Goal: Check status: Check status

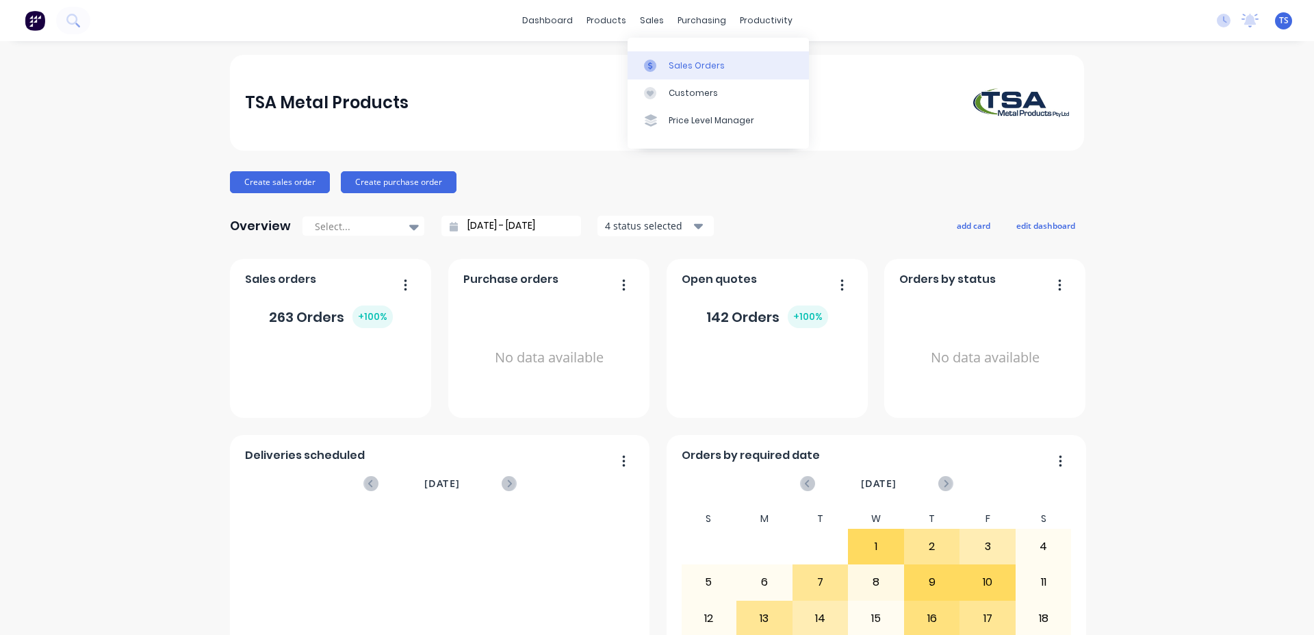
click at [728, 62] on link "Sales Orders" at bounding box center [718, 64] width 181 height 27
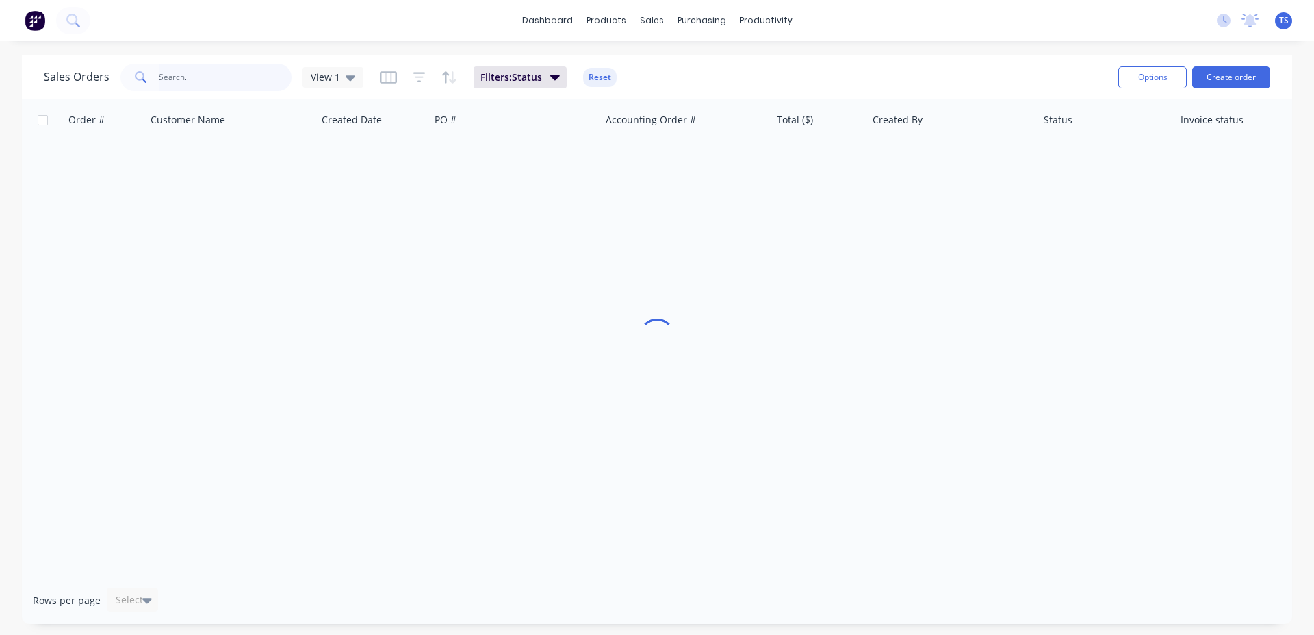
click at [242, 88] on input "text" at bounding box center [225, 77] width 133 height 27
click at [242, 88] on input "143678" at bounding box center [225, 77] width 133 height 27
click at [249, 85] on input "143678" at bounding box center [225, 77] width 133 height 27
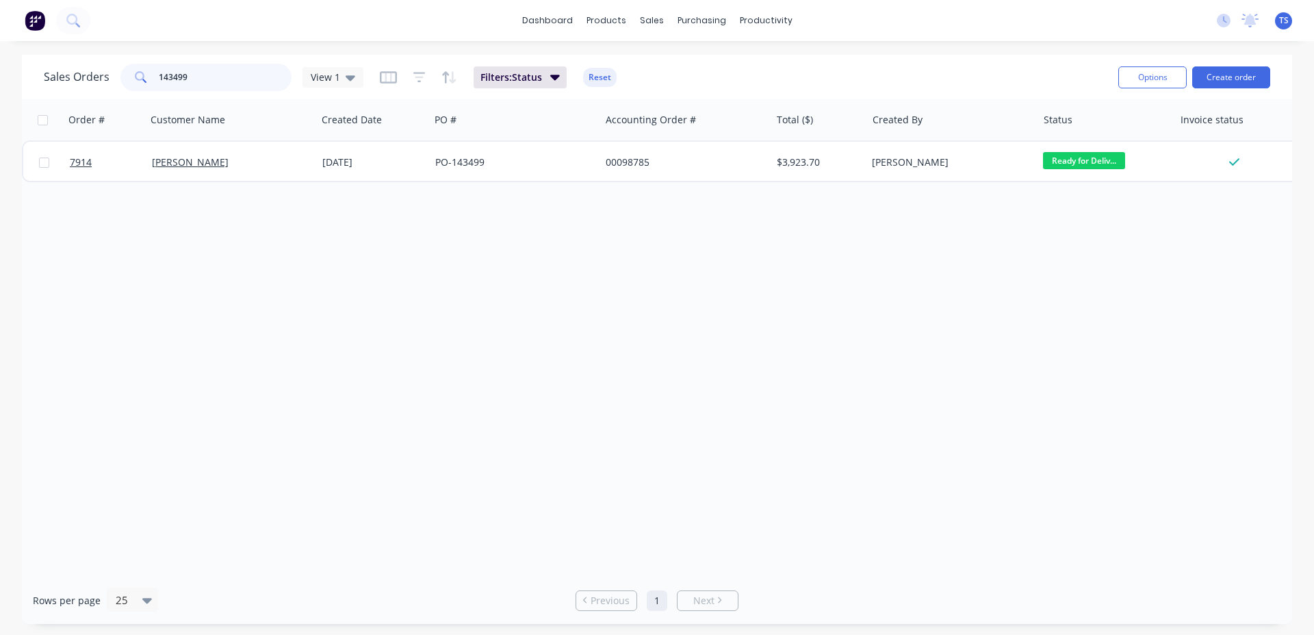
click at [228, 77] on input "143499" at bounding box center [225, 77] width 133 height 27
click at [228, 77] on input "143941" at bounding box center [225, 77] width 133 height 27
click at [221, 73] on input "99044" at bounding box center [225, 77] width 133 height 27
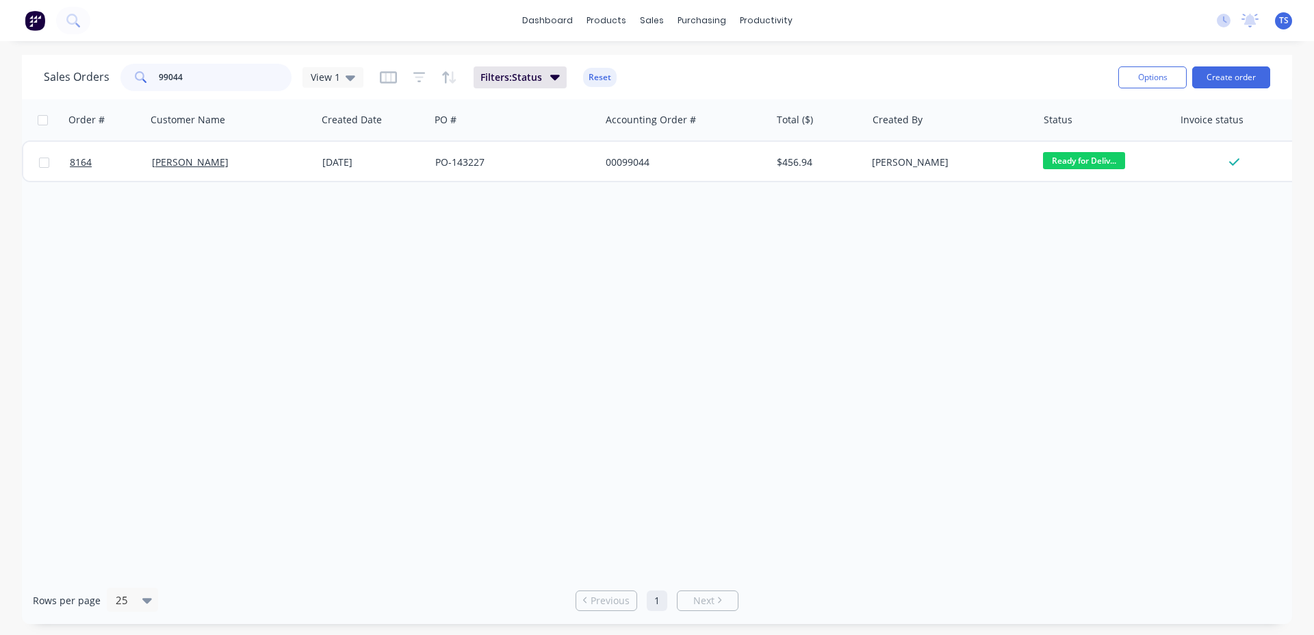
click at [221, 73] on input "99044" at bounding box center [225, 77] width 133 height 27
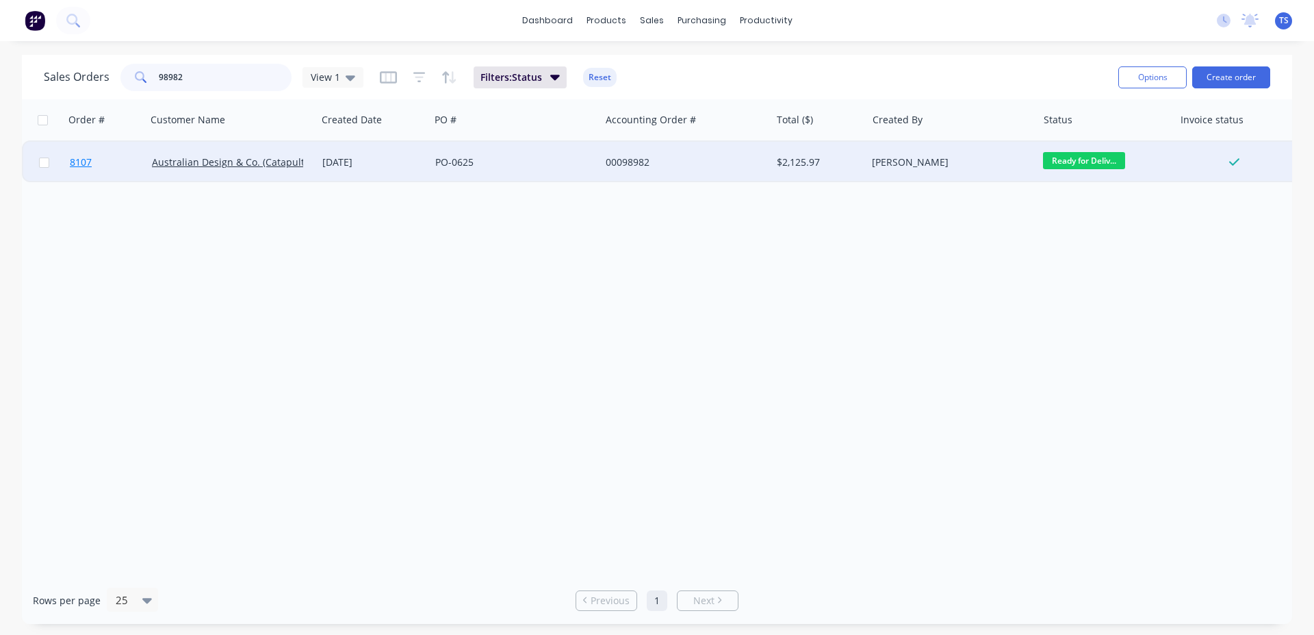
type input "98982"
click at [91, 165] on span "8107" at bounding box center [81, 162] width 22 height 14
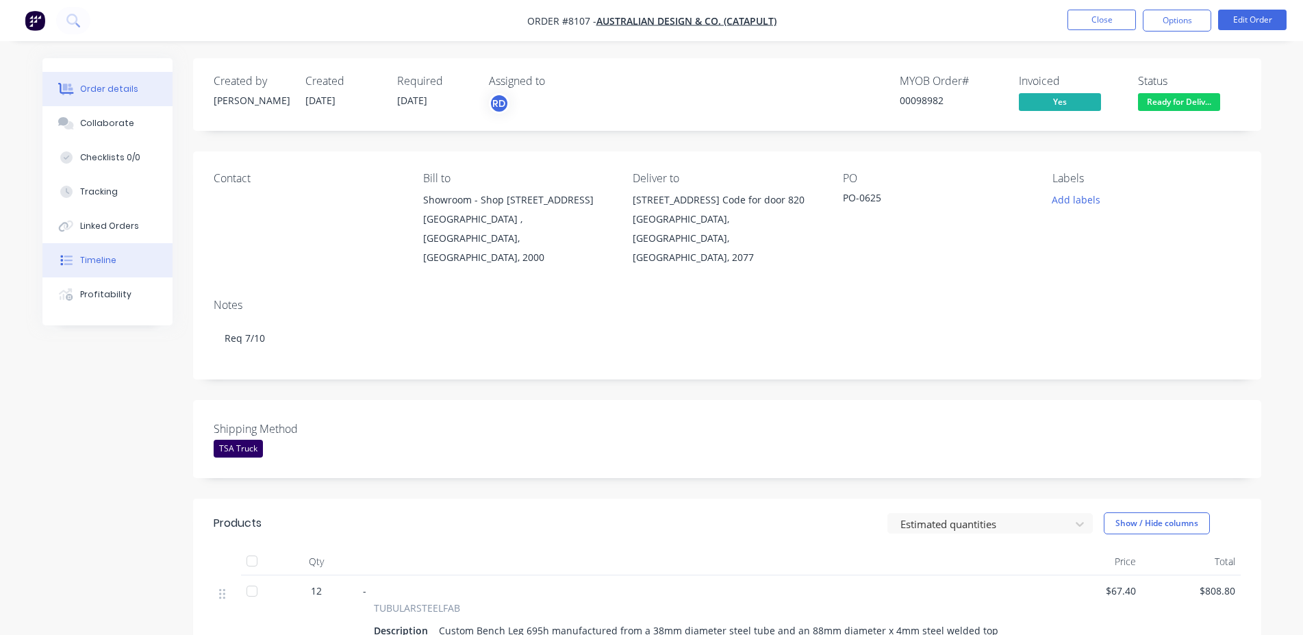
click at [116, 253] on button "Timeline" at bounding box center [107, 260] width 130 height 34
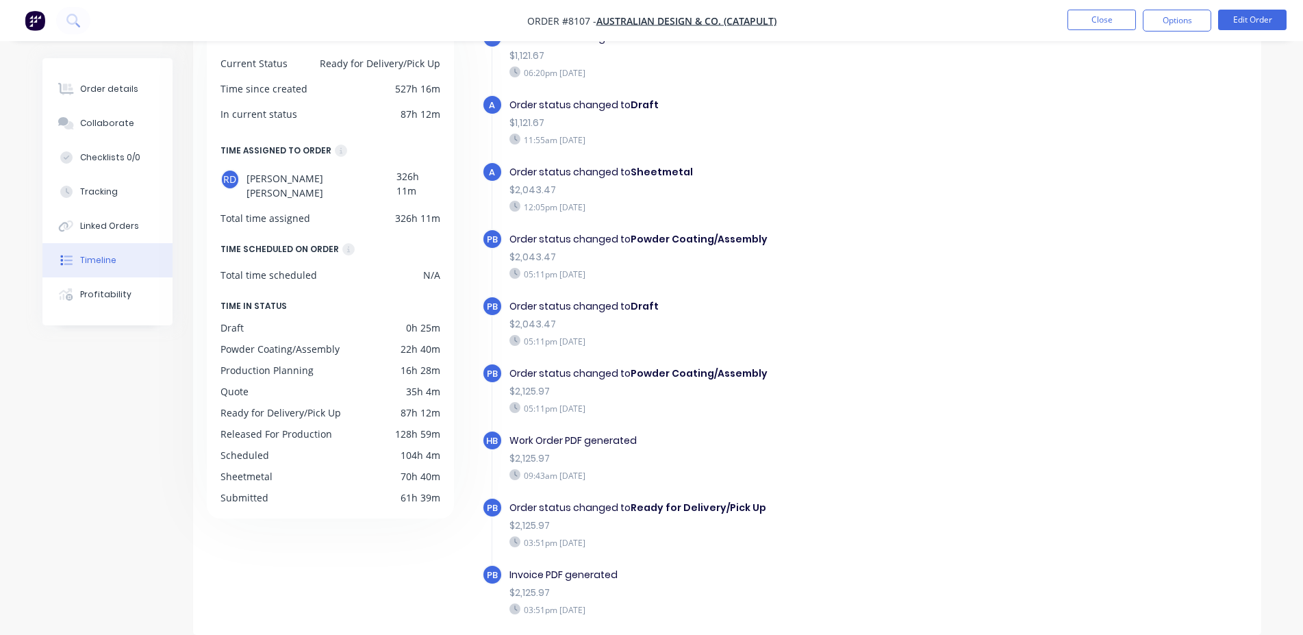
scroll to position [850, 0]
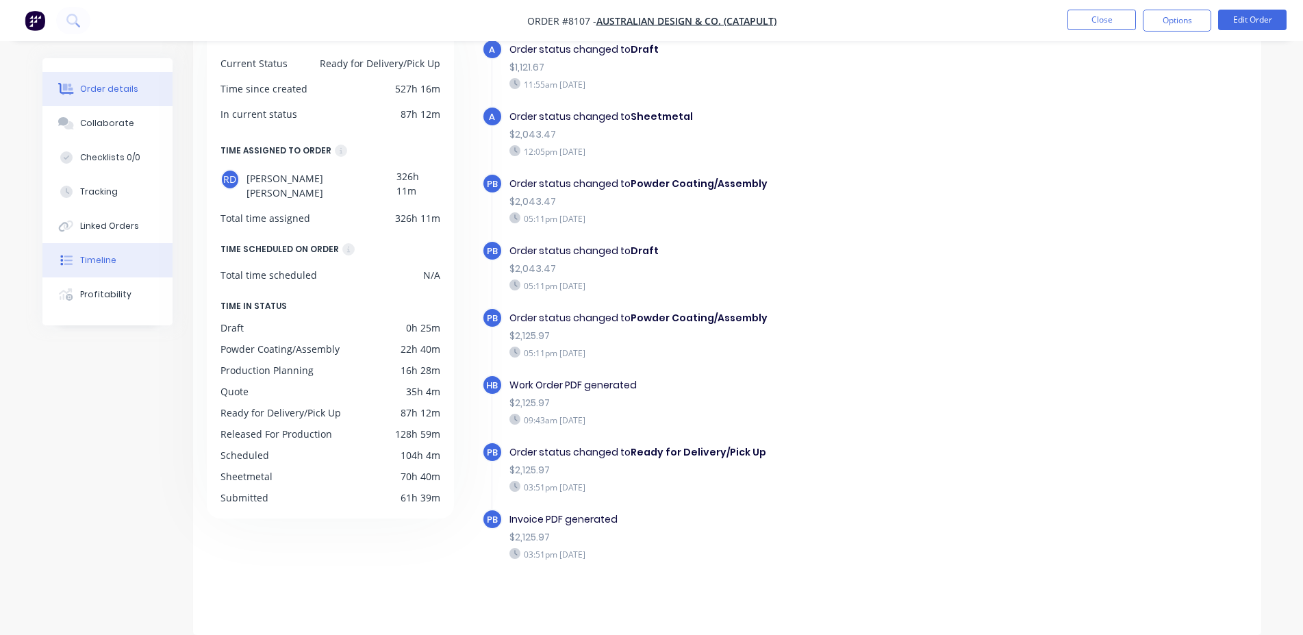
click at [133, 96] on button "Order details" at bounding box center [107, 89] width 130 height 34
